Goal: Task Accomplishment & Management: Use online tool/utility

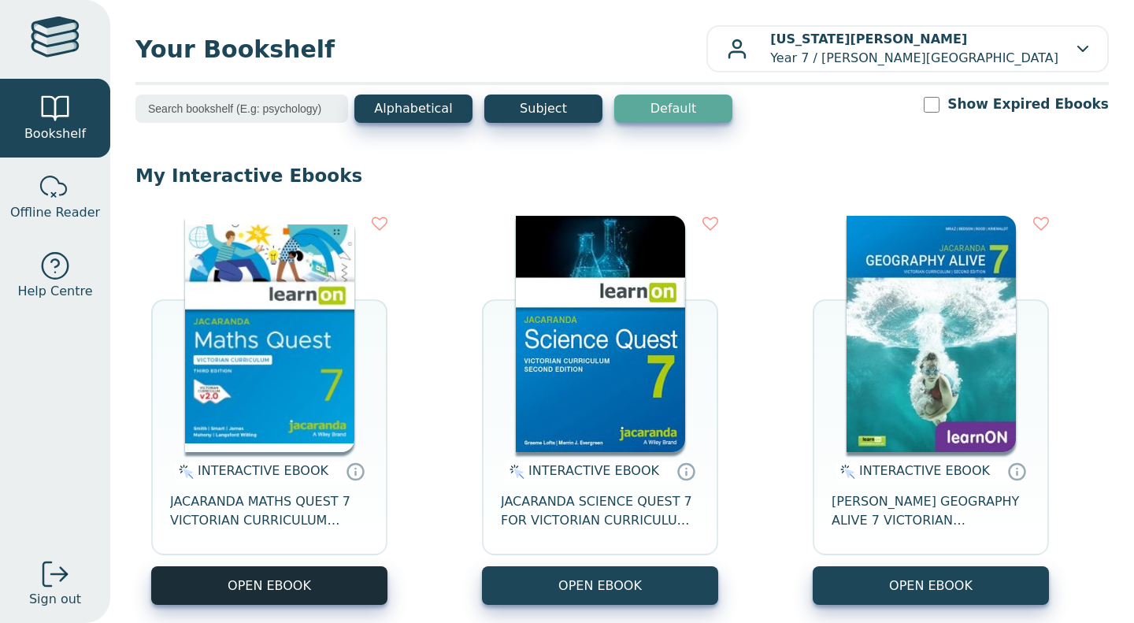
click at [303, 580] on button "OPEN EBOOK" at bounding box center [269, 585] width 236 height 39
click at [231, 598] on button "OPEN EBOOK" at bounding box center [269, 585] width 236 height 39
